Goal: Information Seeking & Learning: Learn about a topic

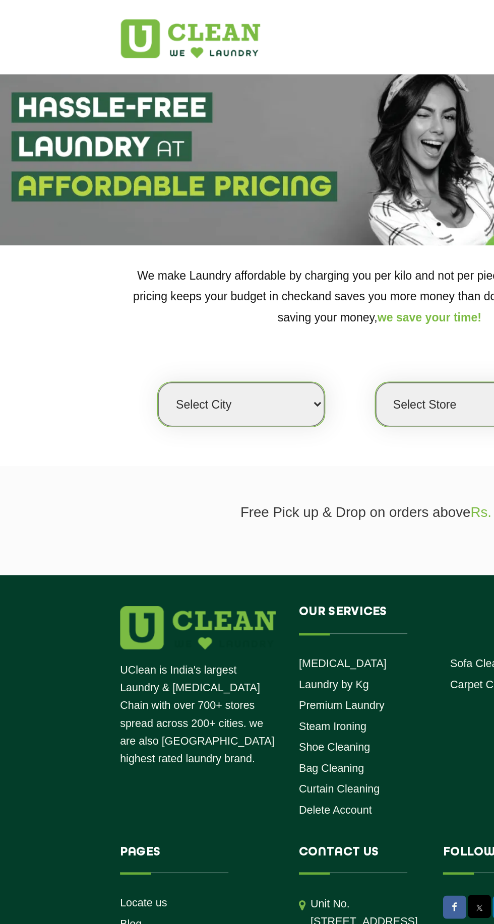
click at [142, 260] on select "Select city [GEOGRAPHIC_DATA] [GEOGRAPHIC_DATA] [GEOGRAPHIC_DATA] [GEOGRAPHIC_D…" at bounding box center [157, 263] width 108 height 29
select select "172"
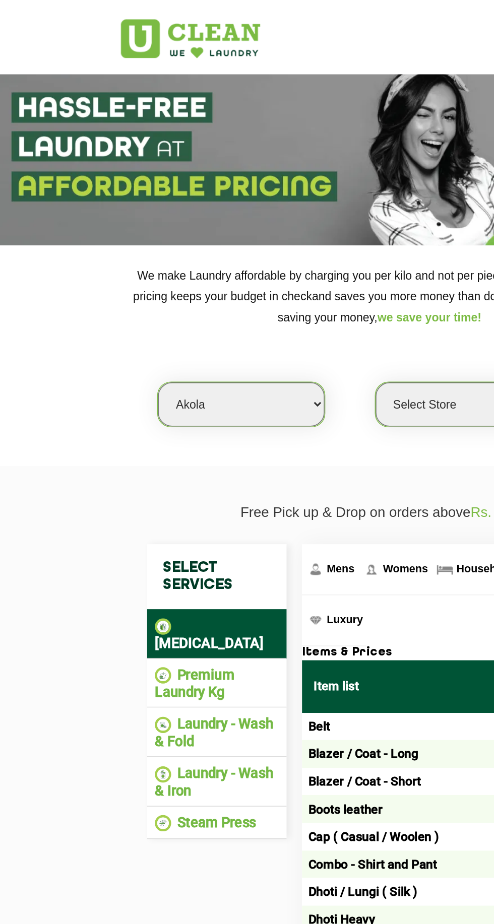
click at [146, 466] on li "Laundry - Wash & Fold" at bounding box center [141, 477] width 81 height 22
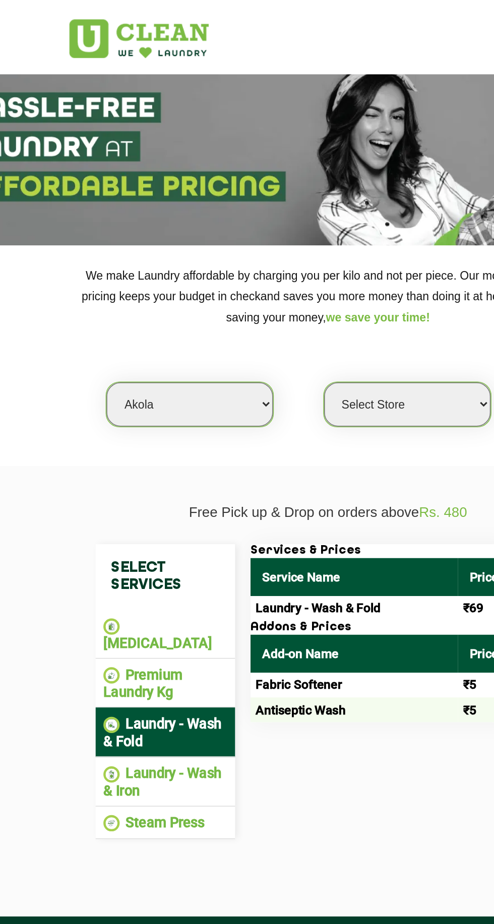
click at [155, 498] on li "Laundry - Wash & Iron" at bounding box center [141, 509] width 81 height 22
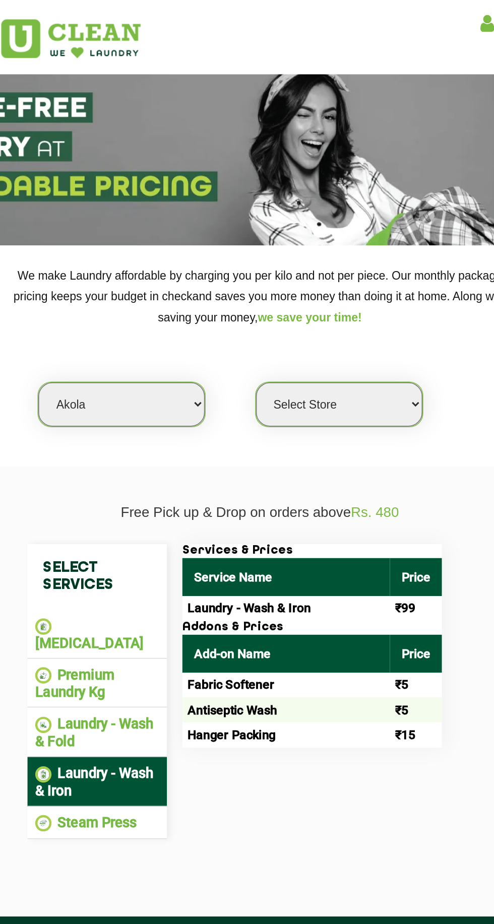
click at [315, 260] on select "Select Store UClean Akola" at bounding box center [298, 263] width 108 height 29
select select "507"
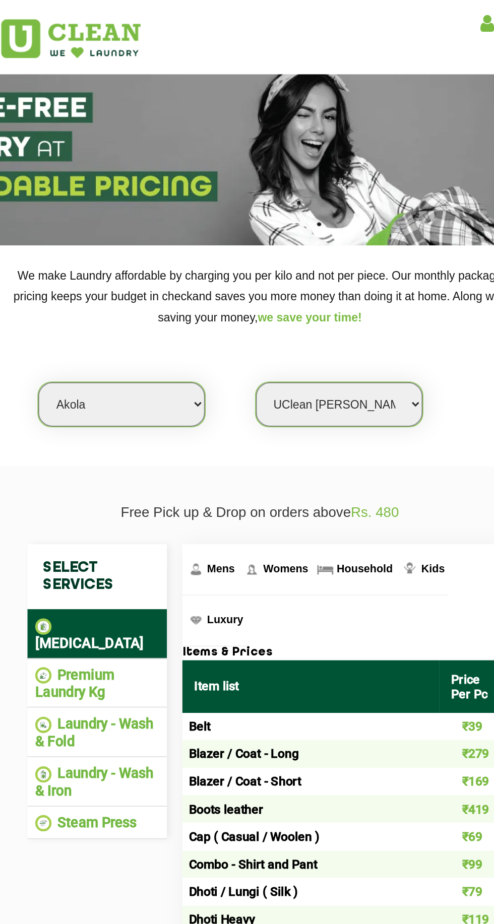
click at [157, 466] on li "Laundry - Wash & Fold" at bounding box center [141, 477] width 81 height 22
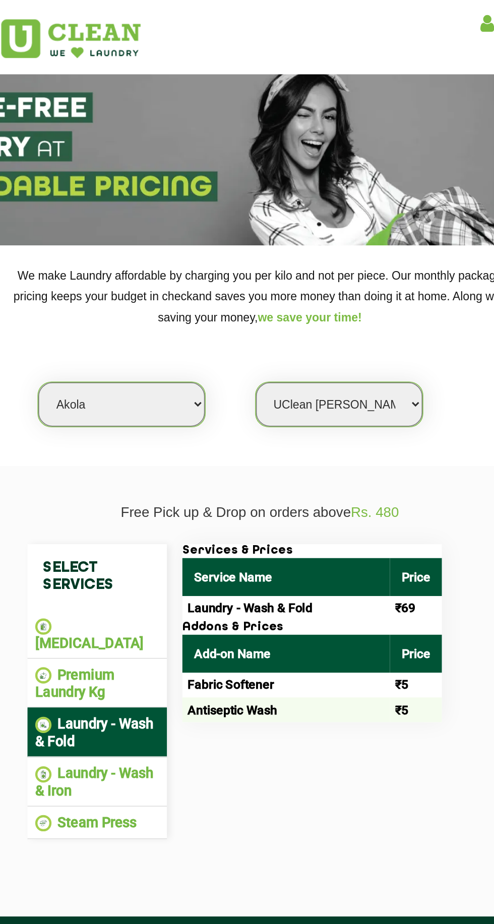
click at [168, 498] on li "Laundry - Wash & Iron" at bounding box center [141, 509] width 81 height 22
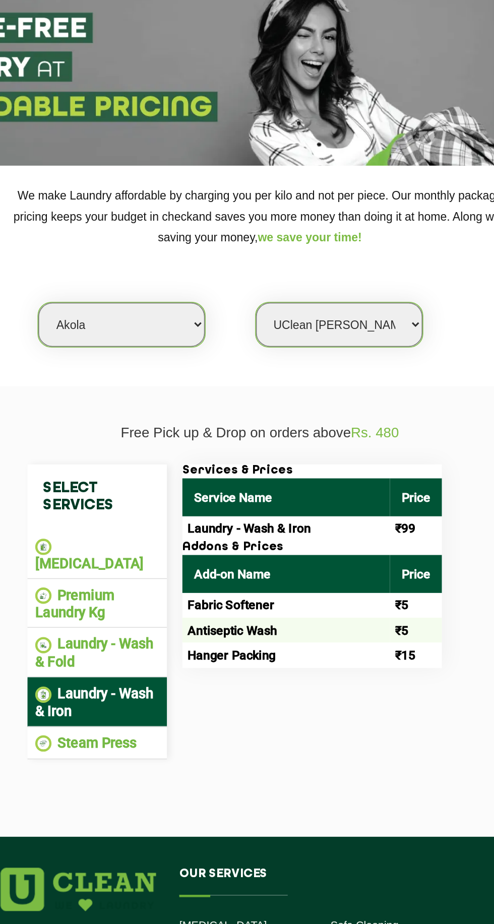
click at [150, 434] on li "Premium Laundry Kg" at bounding box center [141, 445] width 81 height 22
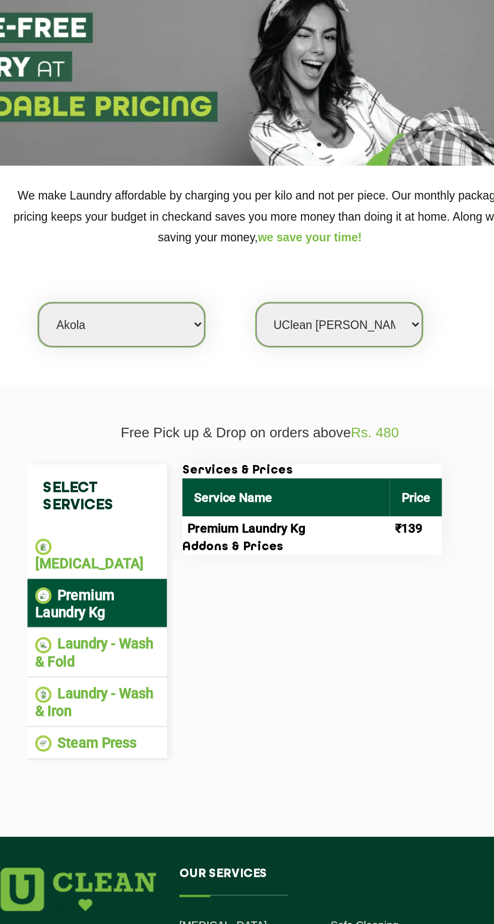
click at [158, 466] on li "Laundry - Wash & Fold" at bounding box center [141, 477] width 81 height 22
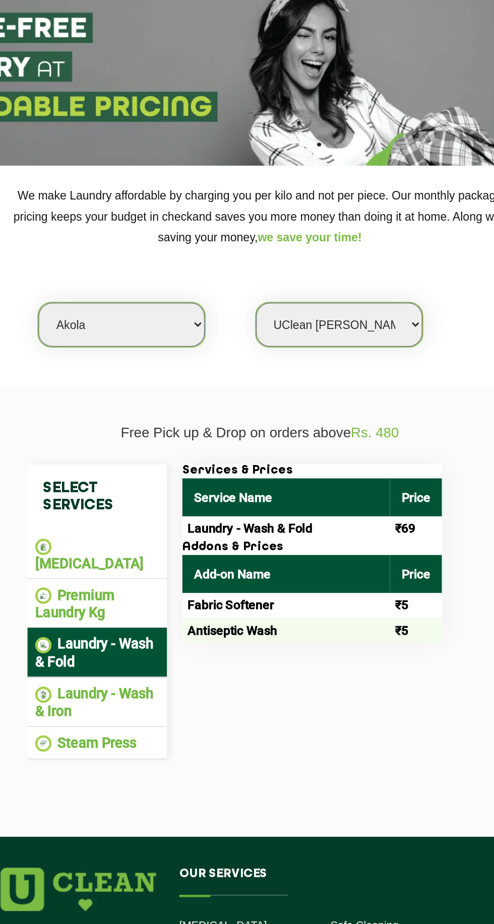
click at [166, 498] on li "Laundry - Wash & Iron" at bounding box center [141, 509] width 81 height 22
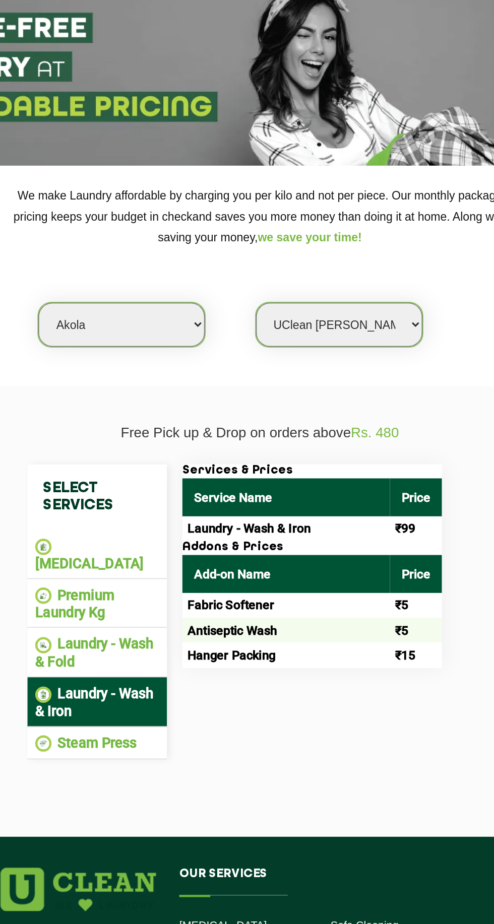
click at [171, 466] on li "Laundry - Wash & Fold" at bounding box center [141, 477] width 81 height 22
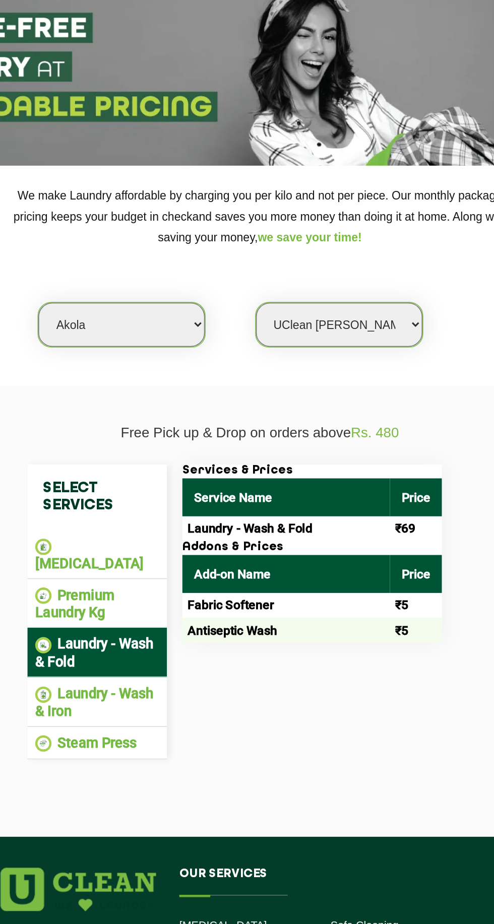
click at [171, 498] on li "Laundry - Wash & Iron" at bounding box center [141, 509] width 81 height 22
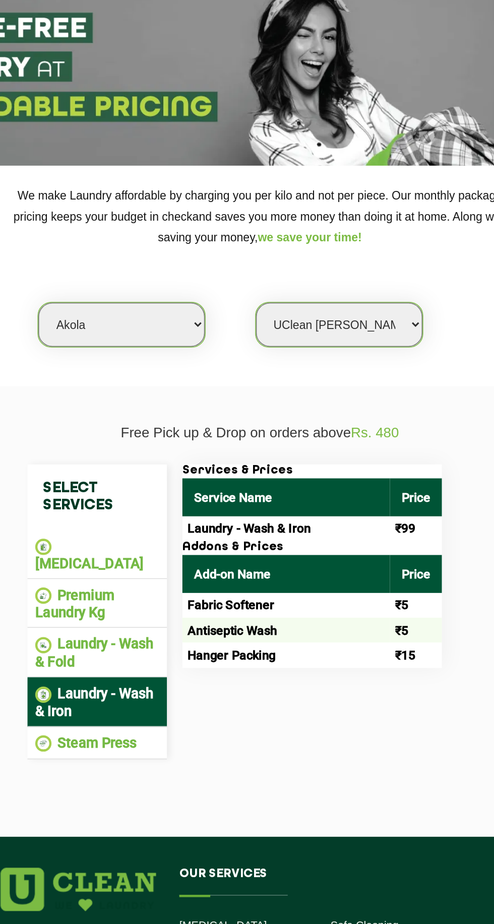
click at [156, 402] on li "[MEDICAL_DATA]" at bounding box center [141, 413] width 81 height 22
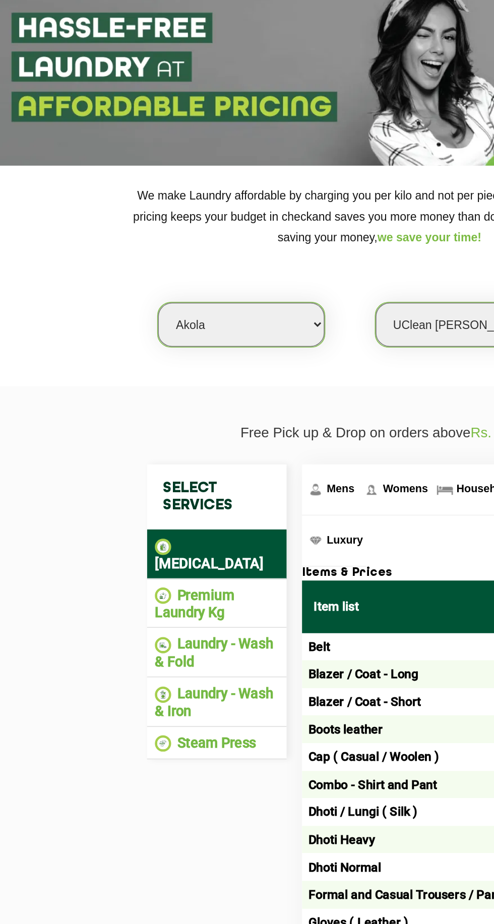
click at [153, 434] on li "Premium Laundry Kg" at bounding box center [141, 445] width 81 height 22
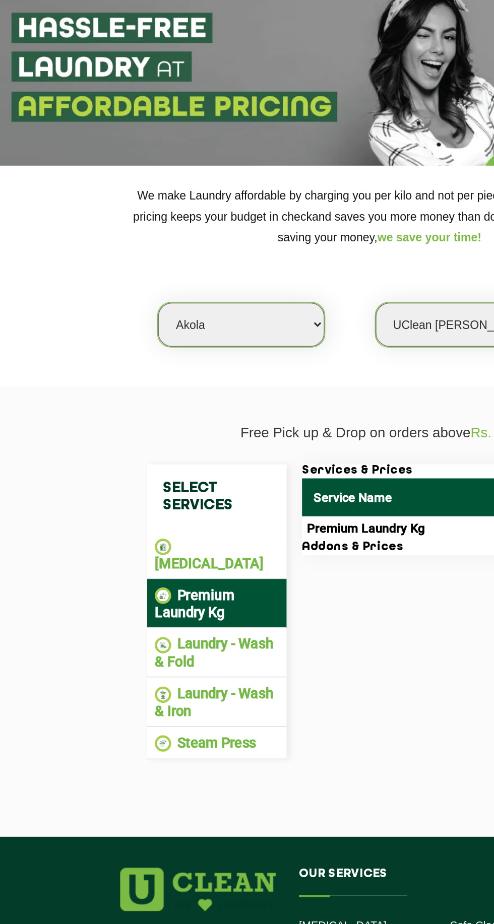
click at [153, 466] on li "Laundry - Wash & Fold" at bounding box center [141, 477] width 81 height 22
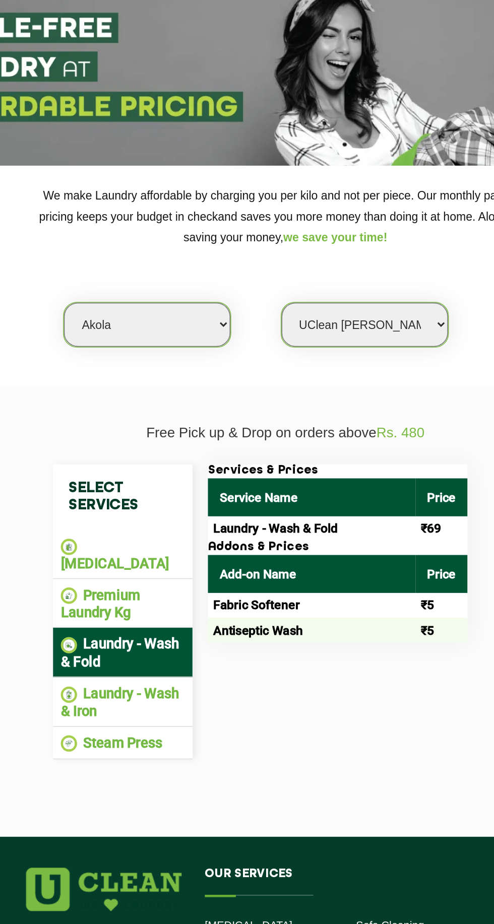
click at [174, 259] on select "Select city [GEOGRAPHIC_DATA] [GEOGRAPHIC_DATA] [GEOGRAPHIC_DATA] [GEOGRAPHIC_D…" at bounding box center [157, 263] width 108 height 29
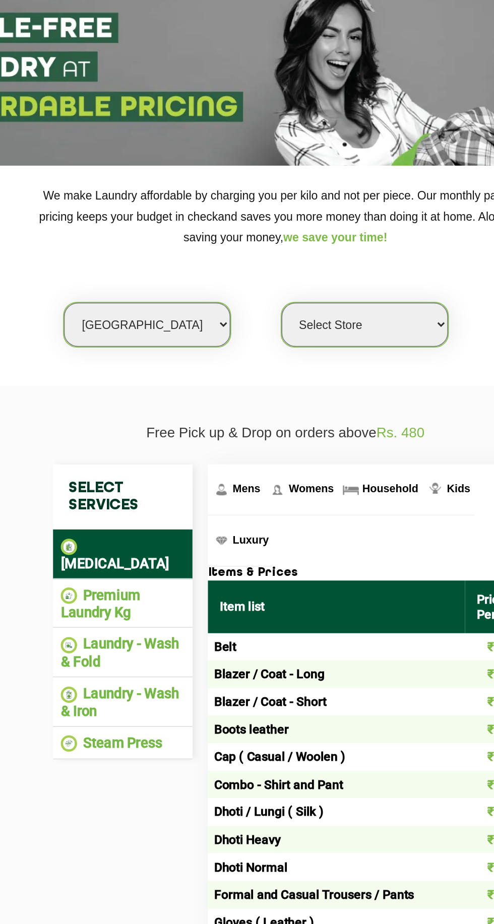
click at [136, 466] on li "Laundry - Wash & Fold" at bounding box center [141, 477] width 81 height 22
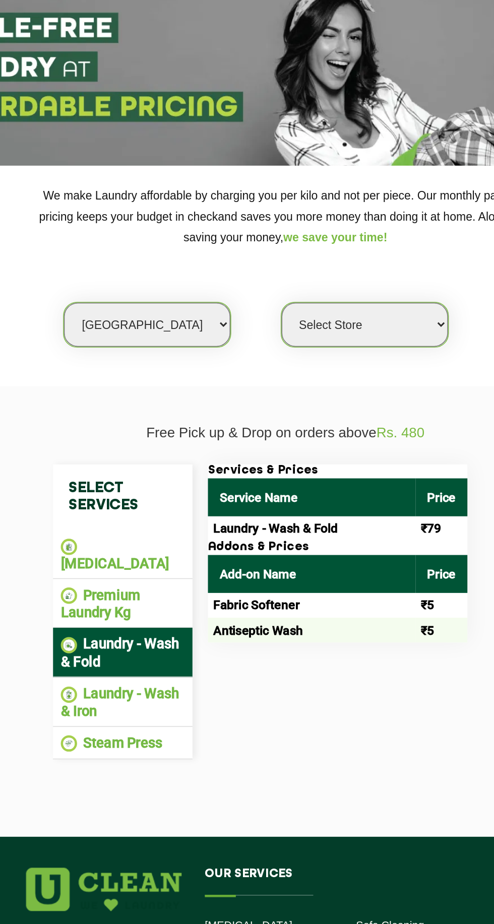
click at [162, 269] on select "Select city [GEOGRAPHIC_DATA] [GEOGRAPHIC_DATA] [GEOGRAPHIC_DATA] [GEOGRAPHIC_D…" at bounding box center [157, 263] width 108 height 29
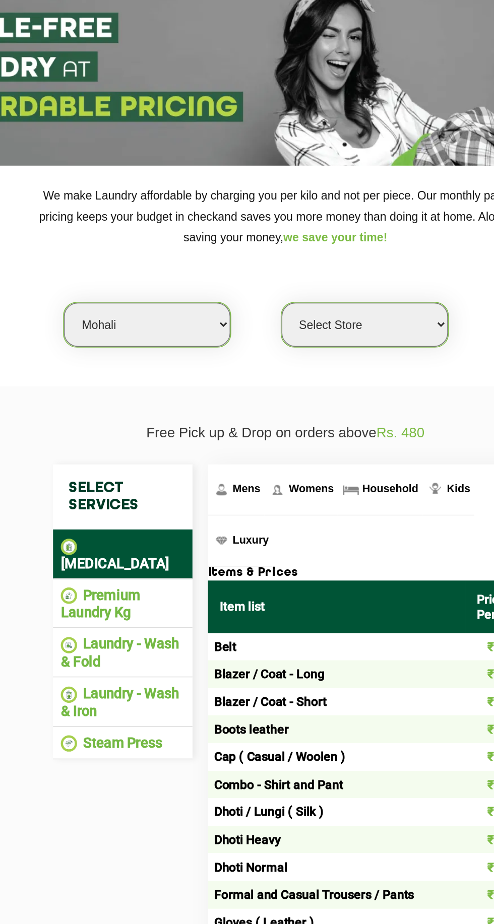
click at [136, 466] on li "Laundry - Wash & Fold" at bounding box center [141, 477] width 81 height 22
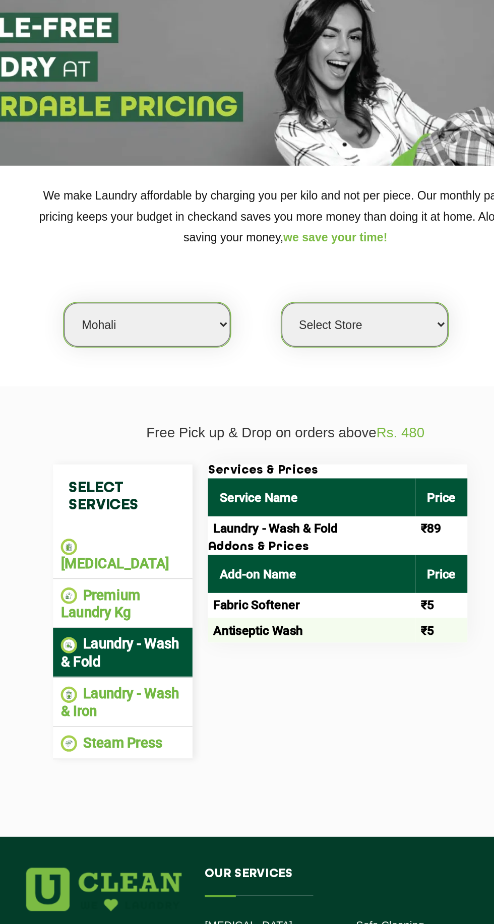
click at [141, 498] on li "Laundry - Wash & Iron" at bounding box center [141, 509] width 81 height 22
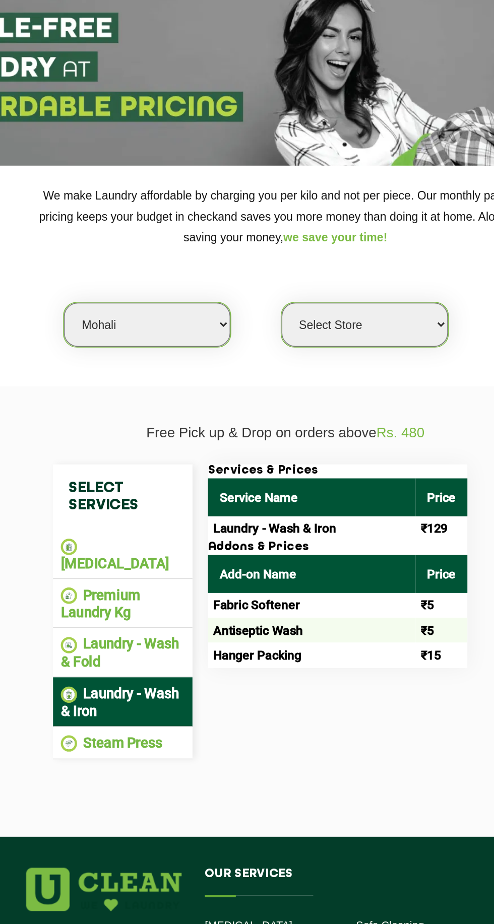
click at [161, 273] on select "Select city [GEOGRAPHIC_DATA] [GEOGRAPHIC_DATA] [GEOGRAPHIC_DATA] [GEOGRAPHIC_D…" at bounding box center [157, 263] width 108 height 29
select select "183"
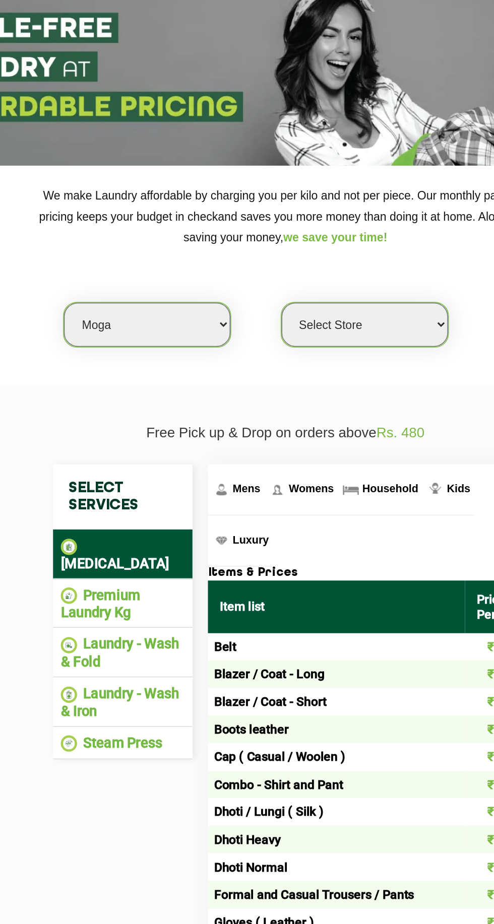
click at [131, 468] on li "Laundry - Wash & Fold" at bounding box center [141, 477] width 81 height 22
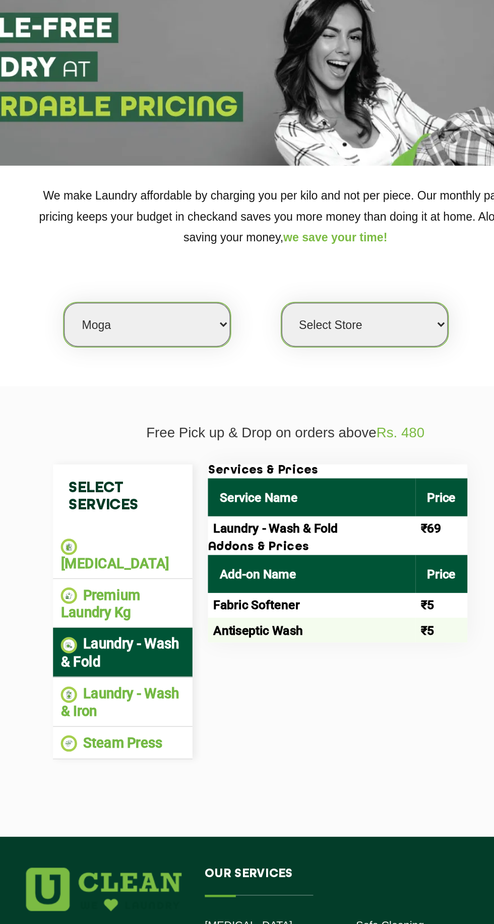
click at [157, 498] on li "Laundry - Wash & Iron" at bounding box center [141, 509] width 81 height 22
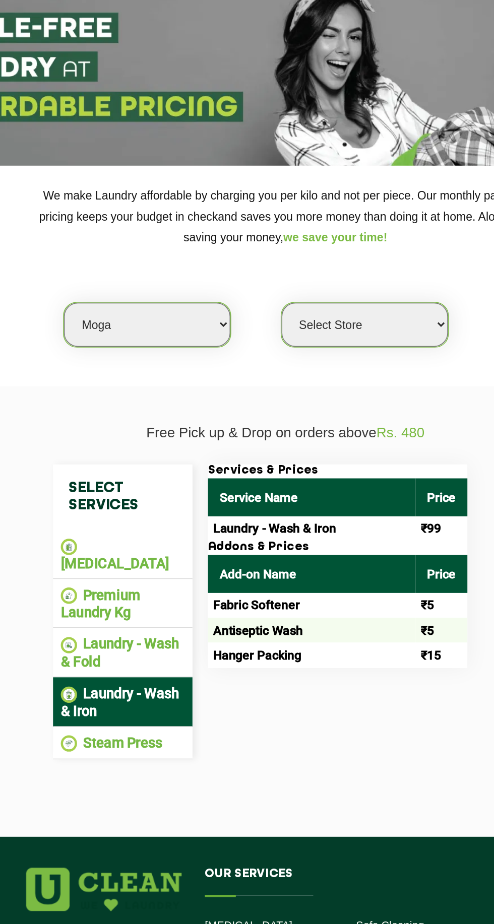
click at [157, 434] on li "Premium Laundry Kg" at bounding box center [141, 445] width 81 height 22
